Goal: Task Accomplishment & Management: Manage account settings

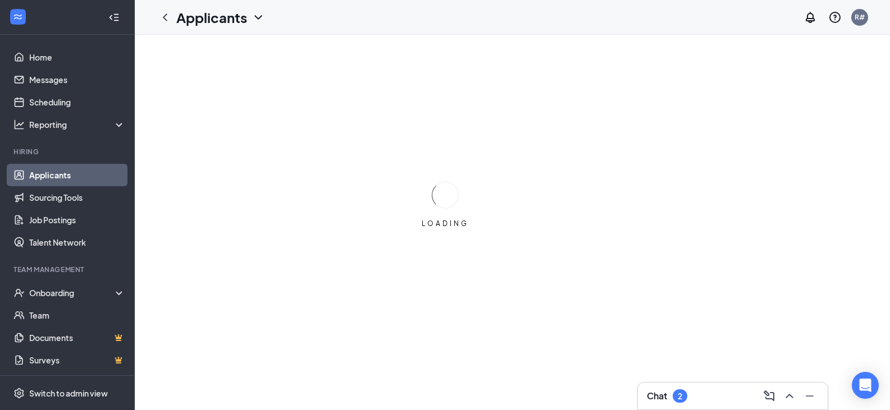
click at [676, 388] on div "Chat 2" at bounding box center [733, 396] width 172 height 18
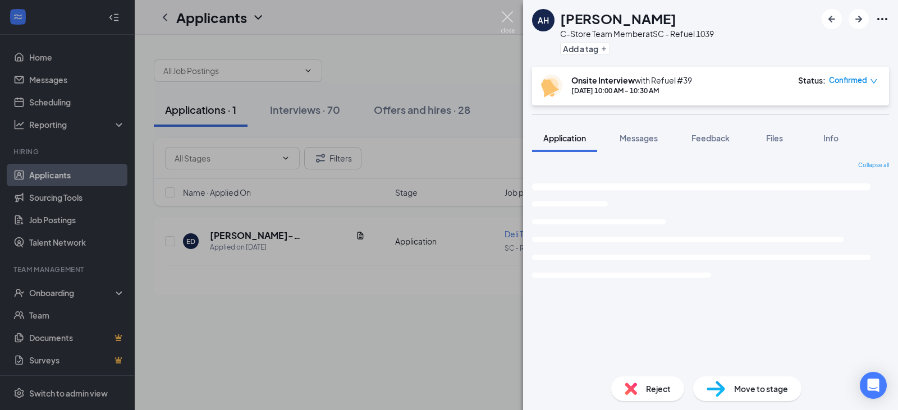
click at [503, 18] on img at bounding box center [508, 22] width 14 height 22
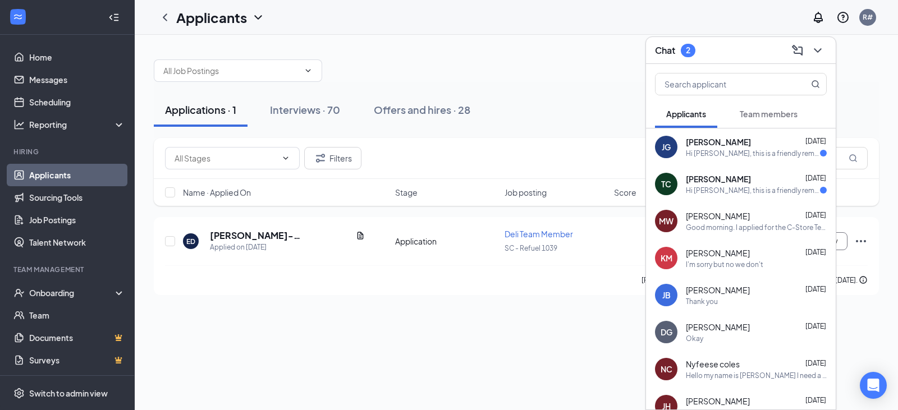
click at [730, 152] on div "Hi [PERSON_NAME], this is a friendly reminder. Your interview with Refuel Marke…" at bounding box center [753, 154] width 134 height 10
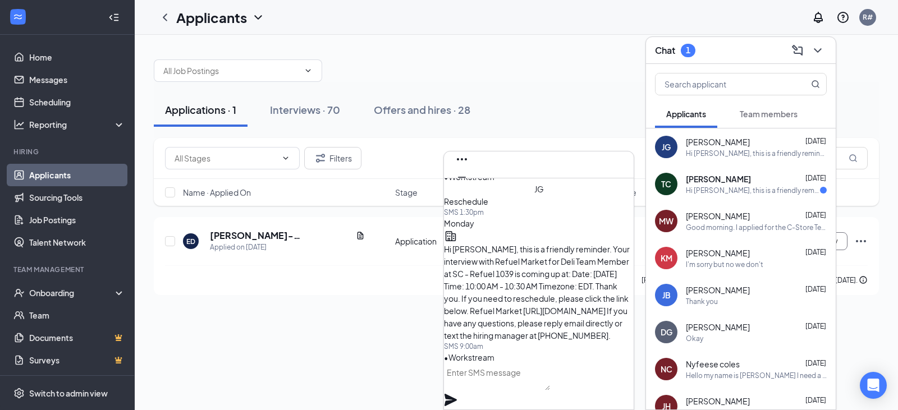
click at [728, 190] on div "Hi [PERSON_NAME], this is a friendly reminder. Your interview with Refuel Marke…" at bounding box center [753, 191] width 134 height 10
click at [692, 48] on div "Chat" at bounding box center [741, 50] width 172 height 17
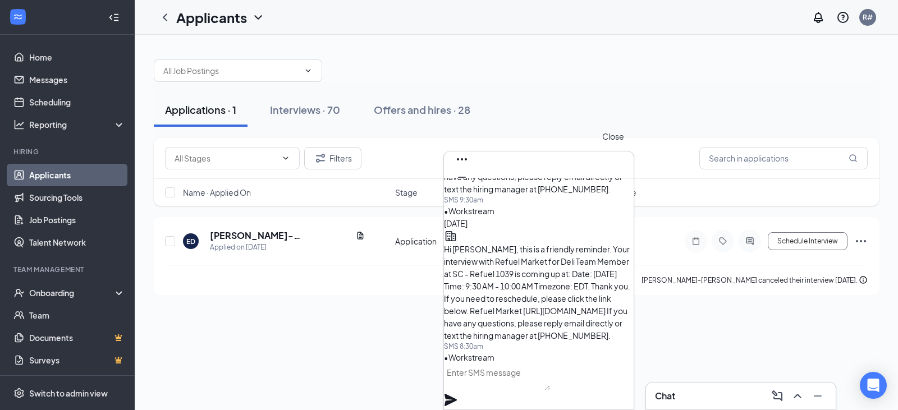
click at [469, 189] on icon "Cross" at bounding box center [461, 195] width 13 height 13
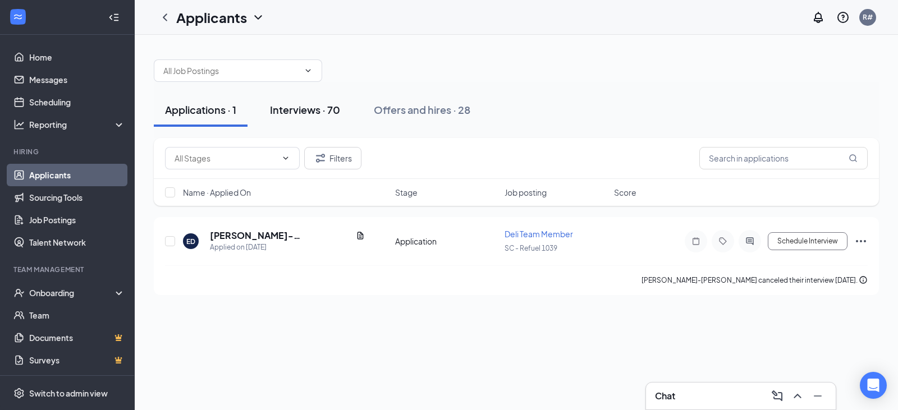
click at [309, 109] on div "Interviews · 70" at bounding box center [305, 110] width 70 height 14
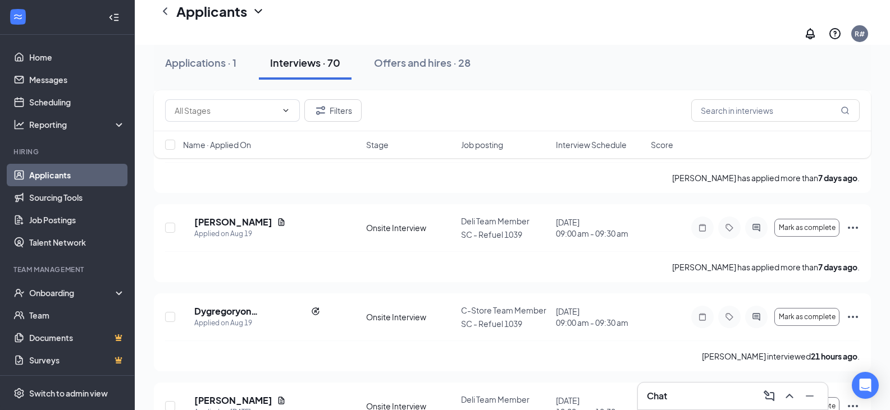
scroll to position [562, 0]
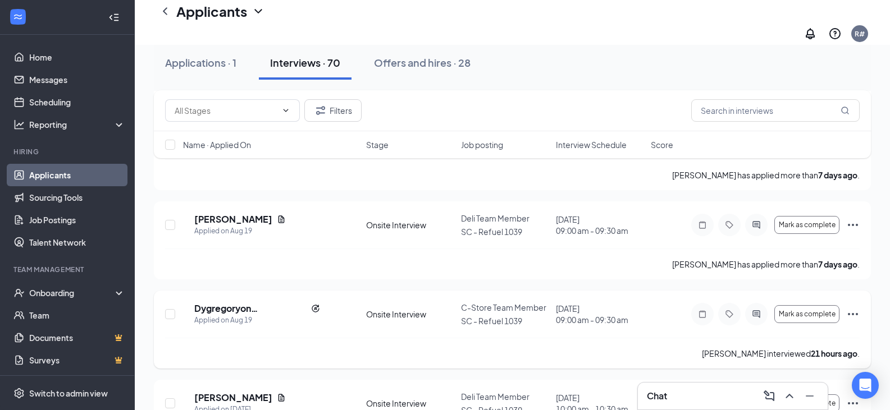
click at [848, 308] on icon "Ellipses" at bounding box center [852, 314] width 13 height 13
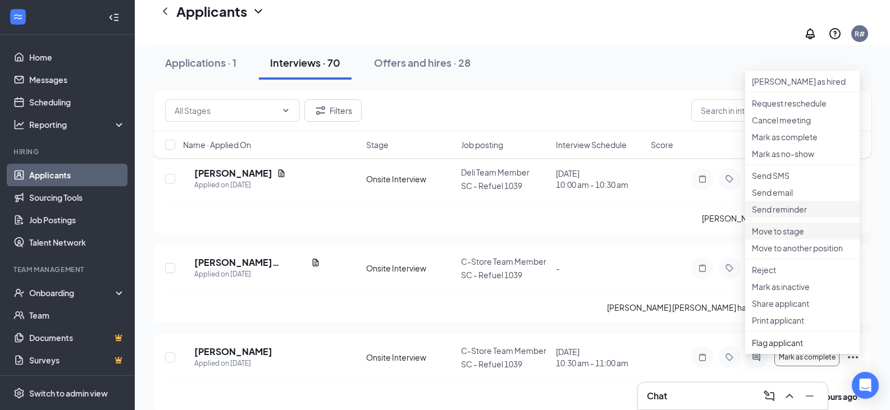
scroll to position [898, 0]
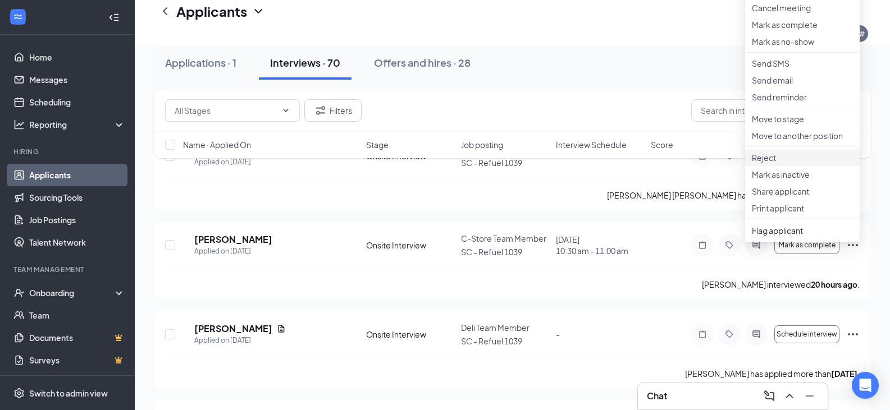
click at [793, 163] on p "Reject" at bounding box center [802, 157] width 101 height 11
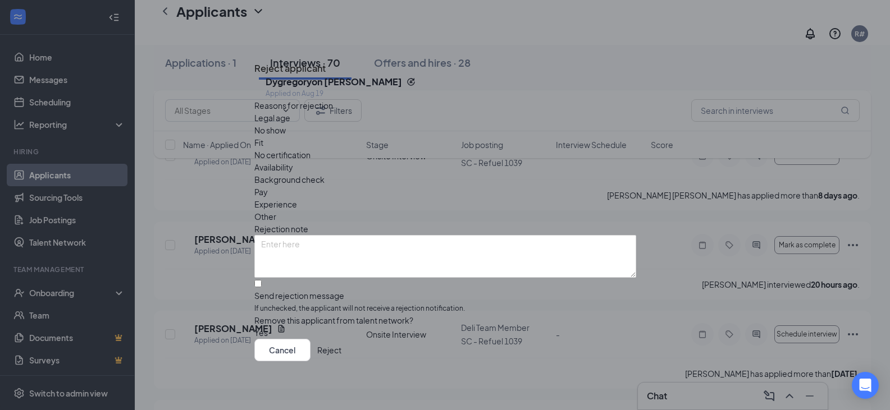
click at [276, 211] on span "Other" at bounding box center [265, 217] width 22 height 12
click at [341, 357] on button "Reject" at bounding box center [329, 350] width 24 height 22
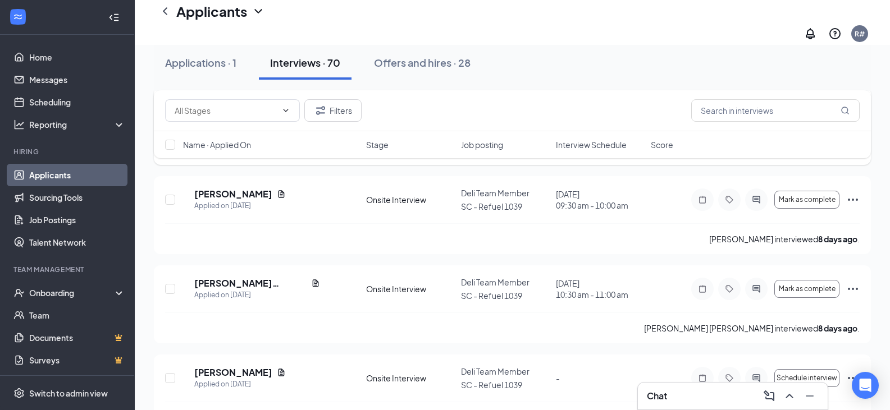
scroll to position [2078, 0]
